Goal: Task Accomplishment & Management: Complete application form

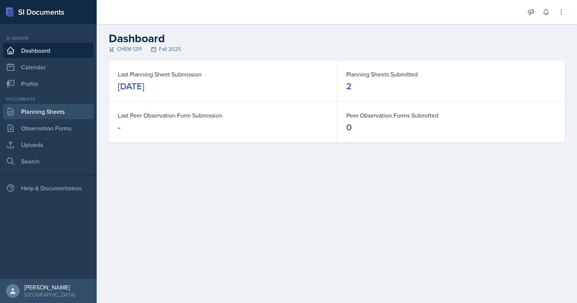
click at [39, 114] on link "Planning Sheets" at bounding box center [48, 111] width 91 height 15
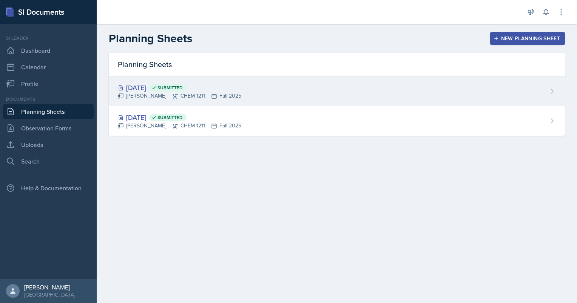
click at [537, 80] on div "[DATE] Submitted [PERSON_NAME] CHEM 1211 Fall 2025" at bounding box center [337, 92] width 456 height 30
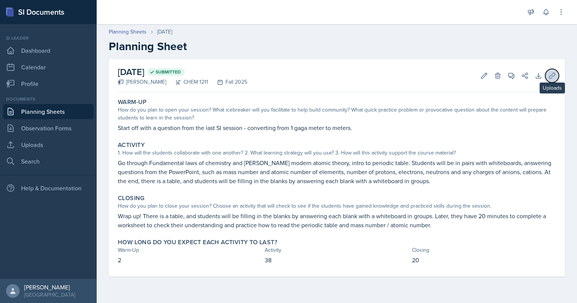
click at [553, 75] on icon at bounding box center [552, 76] width 6 height 6
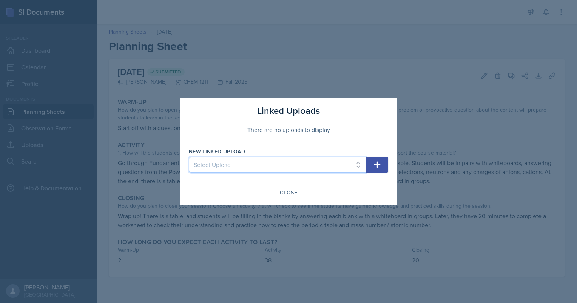
click at [349, 162] on select "Select Upload Chem 1211 Session 1 Kahoot [DATE] Chem 1211 SI Session" at bounding box center [277, 165] width 177 height 16
click at [135, 154] on div at bounding box center [288, 151] width 577 height 303
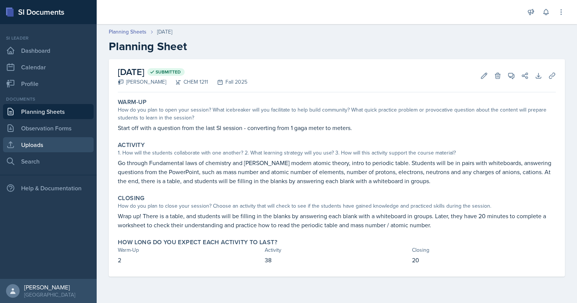
click at [62, 143] on link "Uploads" at bounding box center [48, 144] width 91 height 15
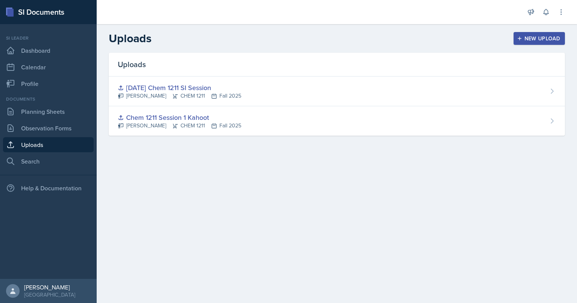
click at [520, 39] on icon "button" at bounding box center [519, 38] width 5 height 5
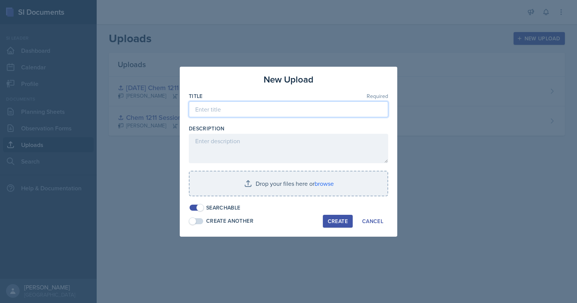
click at [290, 109] on input at bounding box center [288, 110] width 199 height 16
click at [262, 112] on input "08." at bounding box center [288, 110] width 199 height 16
click at [252, 110] on input "[DATE] Chemistry SI session" at bounding box center [288, 110] width 199 height 16
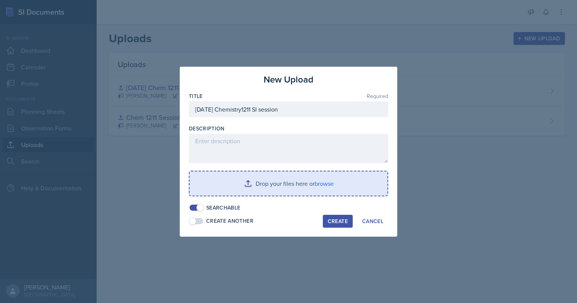
click at [296, 183] on input "file" at bounding box center [288, 184] width 198 height 24
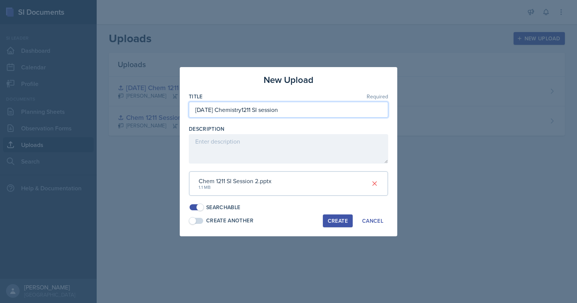
click at [309, 108] on input "[DATE] Chemistry1211 SI session" at bounding box center [288, 110] width 199 height 16
click at [254, 108] on input "[DATE] Chemistry1211 SI session 2" at bounding box center [288, 110] width 199 height 16
type input "[DATE] Chemistry 1211 SI session 2"
click at [331, 217] on button "Create" at bounding box center [338, 221] width 30 height 13
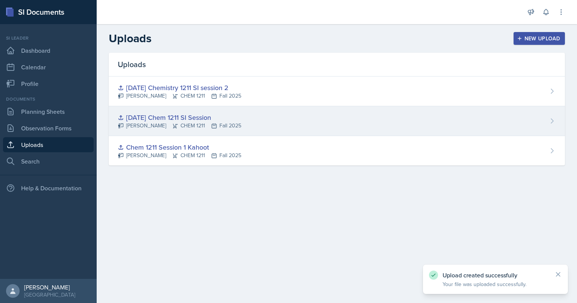
click at [551, 117] on icon at bounding box center [552, 121] width 8 height 8
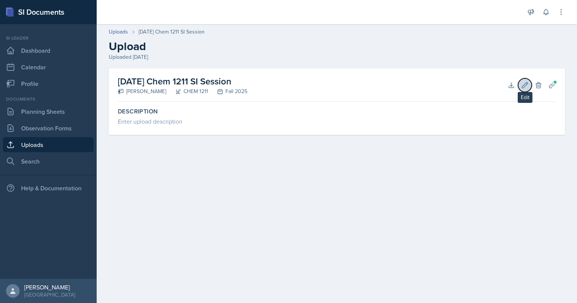
click at [523, 86] on icon at bounding box center [525, 86] width 8 height 8
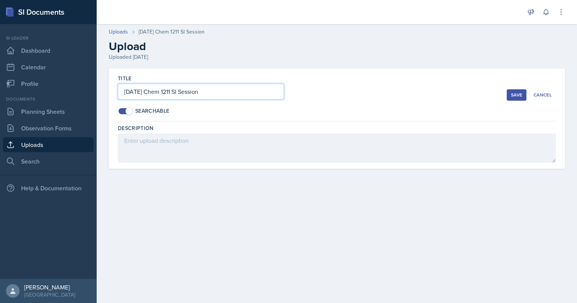
click at [255, 98] on input "[DATE] Chem 1211 SI Session" at bounding box center [201, 92] width 166 height 16
type input "[DATE] Chem 1211 SI Session 1"
click at [513, 98] on button "Save" at bounding box center [516, 94] width 20 height 11
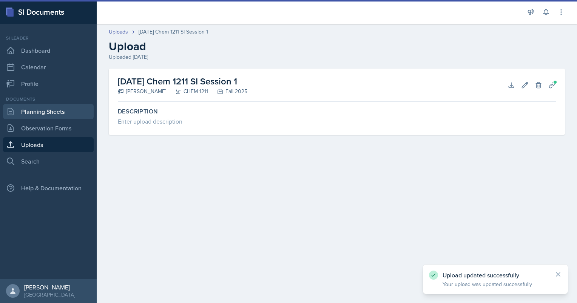
click at [66, 111] on link "Planning Sheets" at bounding box center [48, 111] width 91 height 15
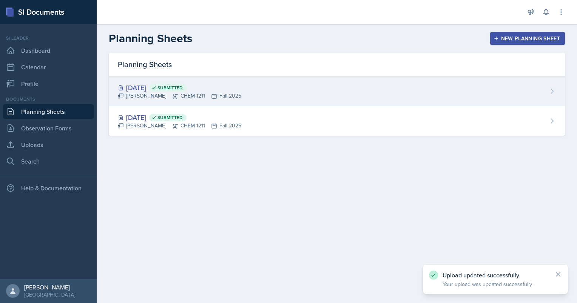
click at [191, 96] on div "[PERSON_NAME] CHEM 1211 Fall 2025" at bounding box center [179, 96] width 123 height 8
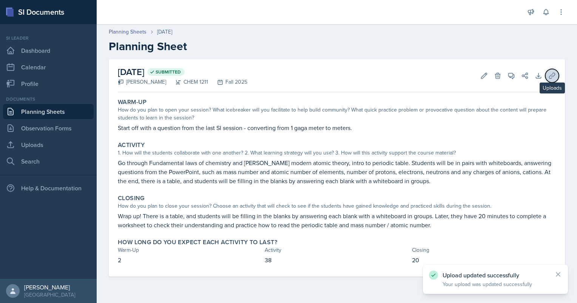
click at [553, 76] on icon at bounding box center [552, 76] width 6 height 6
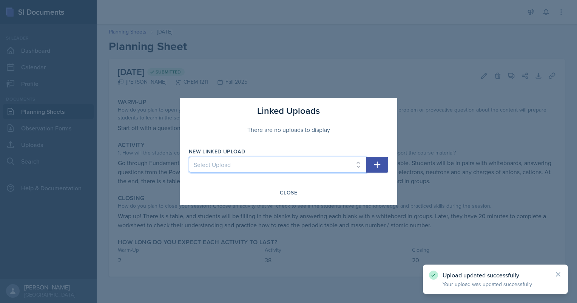
click at [336, 172] on select "Select Upload Chem 1211 Session 1 Kahoot [DATE] Chem 1211 SI Session 1 [DATE] C…" at bounding box center [277, 165] width 177 height 16
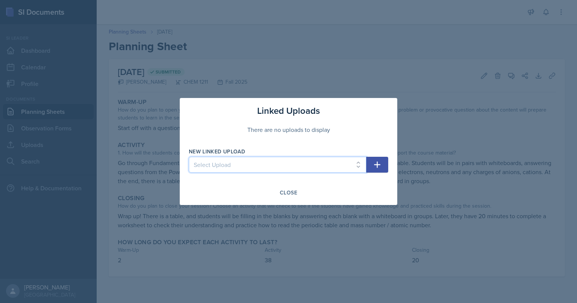
select select "70b11336-6c2e-4ba0-a55f-cd2e6336646c"
click at [189, 157] on select "Select Upload Chem 1211 Session 1 Kahoot [DATE] Chem 1211 SI Session 1 [DATE] C…" at bounding box center [277, 165] width 177 height 16
click at [375, 166] on icon "button" at bounding box center [376, 164] width 9 height 9
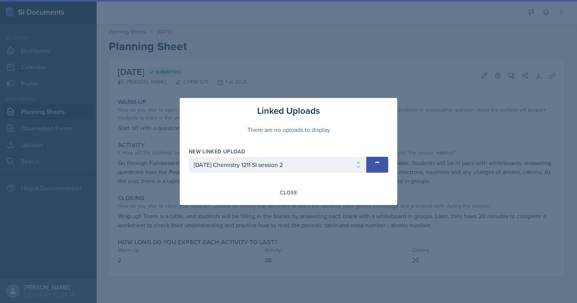
select select
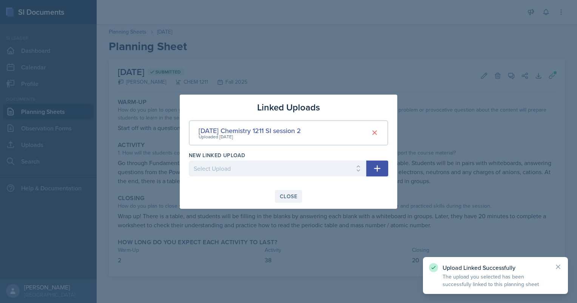
click at [289, 195] on div "Close" at bounding box center [288, 197] width 17 height 6
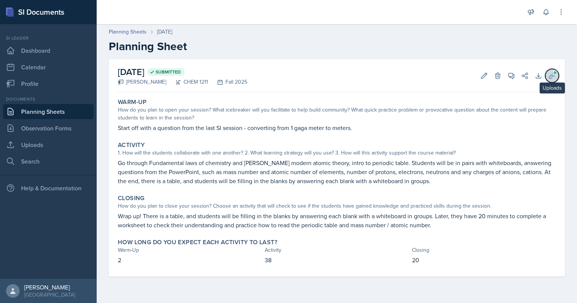
click at [555, 72] on span at bounding box center [555, 73] width 5 height 5
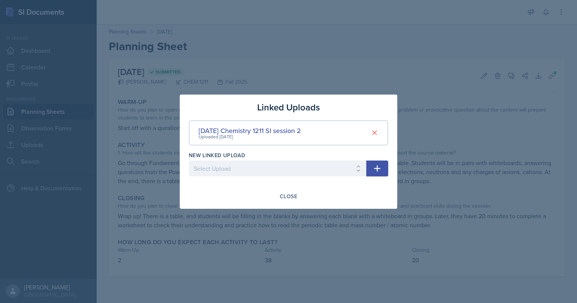
click at [140, 162] on div at bounding box center [288, 151] width 577 height 303
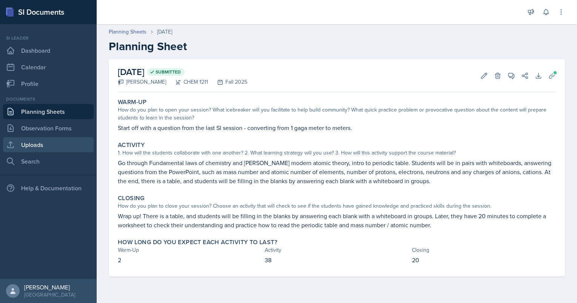
click at [60, 148] on link "Uploads" at bounding box center [48, 144] width 91 height 15
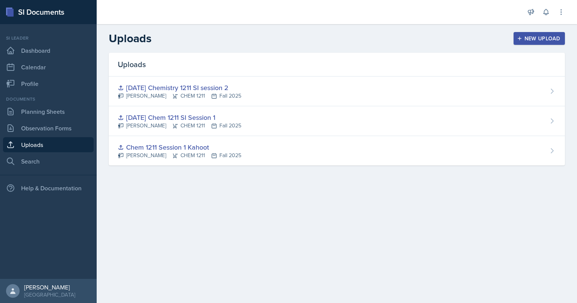
click at [550, 37] on div "New Upload" at bounding box center [539, 38] width 42 height 6
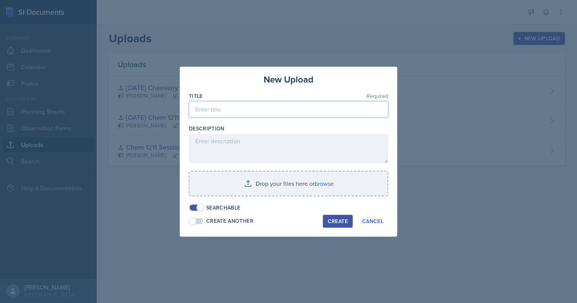
click at [339, 111] on input at bounding box center [288, 110] width 199 height 16
type input "[DATE] Worksheet from Prof"
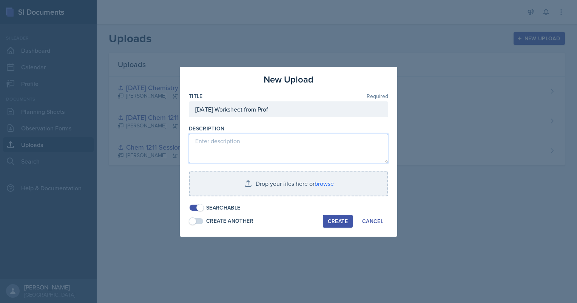
click at [303, 142] on textarea at bounding box center [288, 148] width 199 height 29
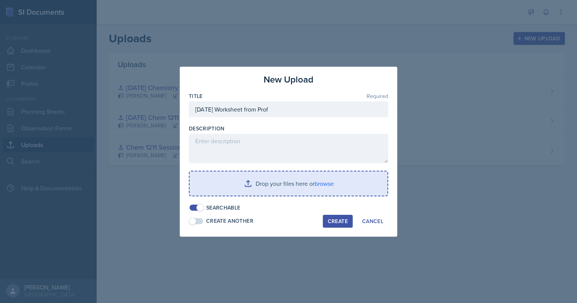
click at [280, 192] on input "file" at bounding box center [288, 184] width 198 height 24
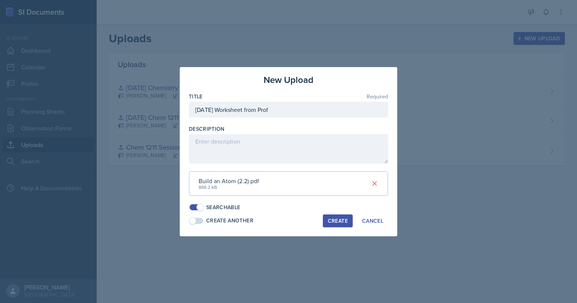
click at [335, 222] on div "Create" at bounding box center [338, 221] width 20 height 6
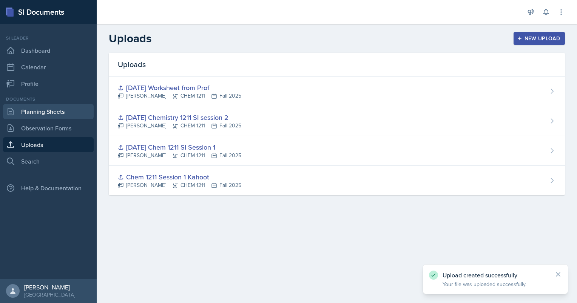
click at [57, 113] on link "Planning Sheets" at bounding box center [48, 111] width 91 height 15
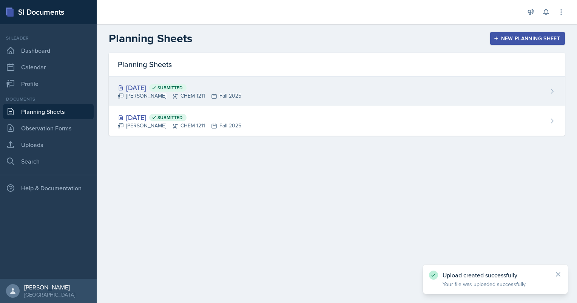
click at [346, 92] on div "[DATE] Submitted [PERSON_NAME] CHEM 1211 Fall 2025" at bounding box center [337, 92] width 456 height 30
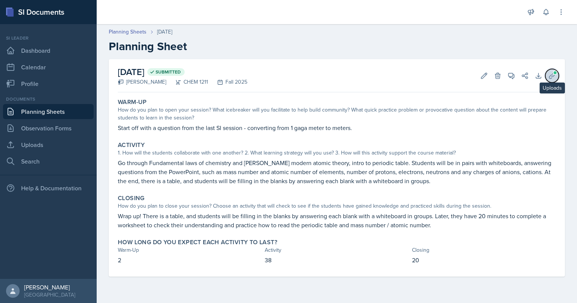
click at [553, 76] on icon at bounding box center [552, 76] width 8 height 8
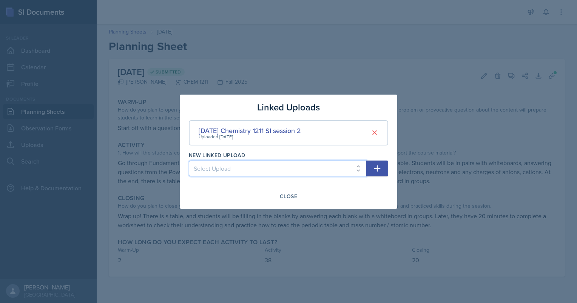
click at [332, 168] on select "Select Upload Chem 1211 Session 1 Kahoot [DATE] Chem 1211 SI Session 1 [DATE] W…" at bounding box center [277, 169] width 177 height 16
select select "4e947357-2a2c-4282-a765-602a65c6efb3"
click at [189, 161] on select "Select Upload Chem 1211 Session 1 Kahoot [DATE] Chem 1211 SI Session 1 [DATE] W…" at bounding box center [277, 169] width 177 height 16
click at [375, 172] on icon "button" at bounding box center [376, 168] width 9 height 9
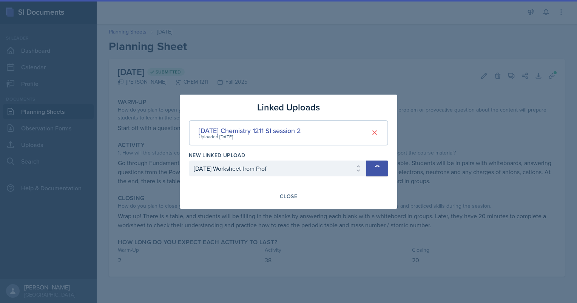
select select
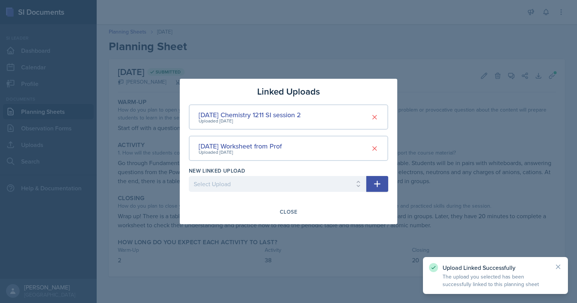
click at [334, 260] on div at bounding box center [288, 151] width 577 height 303
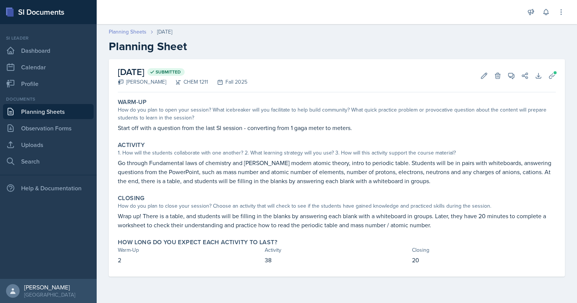
click at [143, 30] on link "Planning Sheets" at bounding box center [128, 32] width 38 height 8
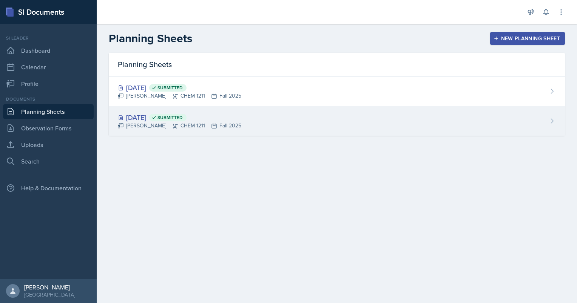
click at [269, 120] on div "[DATE] Submitted [PERSON_NAME] CHEM 1211 Fall 2025" at bounding box center [337, 120] width 456 height 29
